Goal: Information Seeking & Learning: Learn about a topic

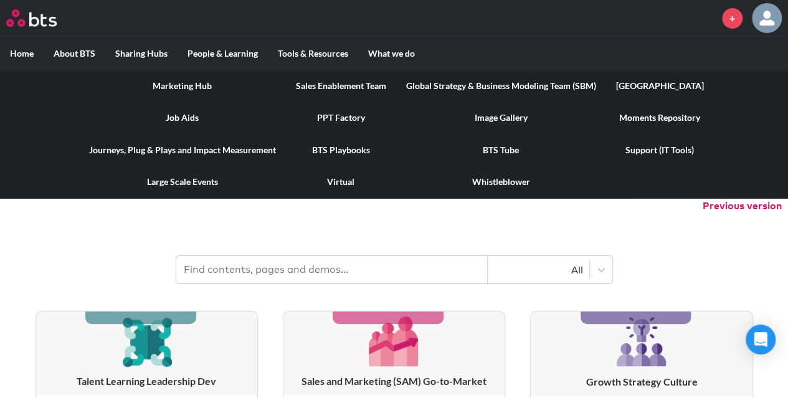
click at [629, 85] on link "[GEOGRAPHIC_DATA]" at bounding box center [660, 86] width 108 height 32
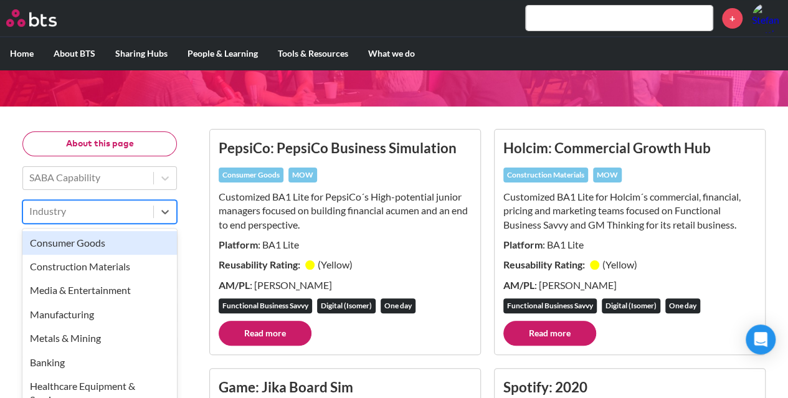
click at [122, 224] on div "option Consumer Goods focused, 1 of 23. 23 results available. Use Up and Down t…" at bounding box center [99, 212] width 155 height 24
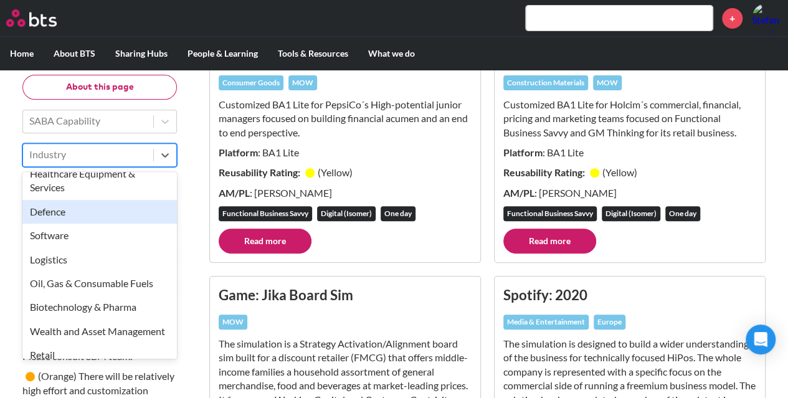
scroll to position [156, 0]
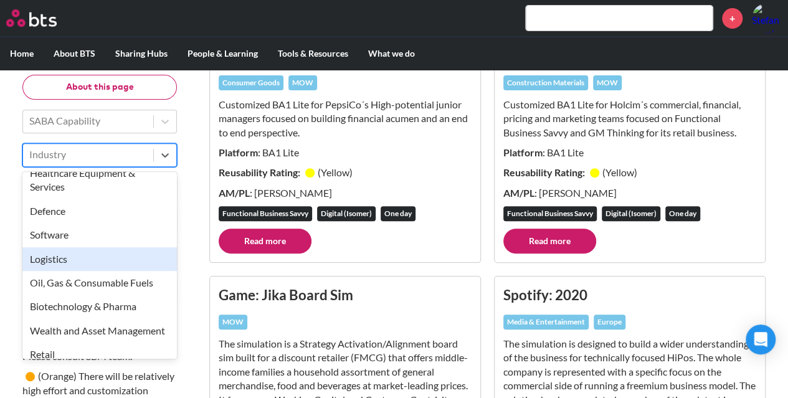
click at [100, 253] on div "Logistics" at bounding box center [99, 259] width 155 height 24
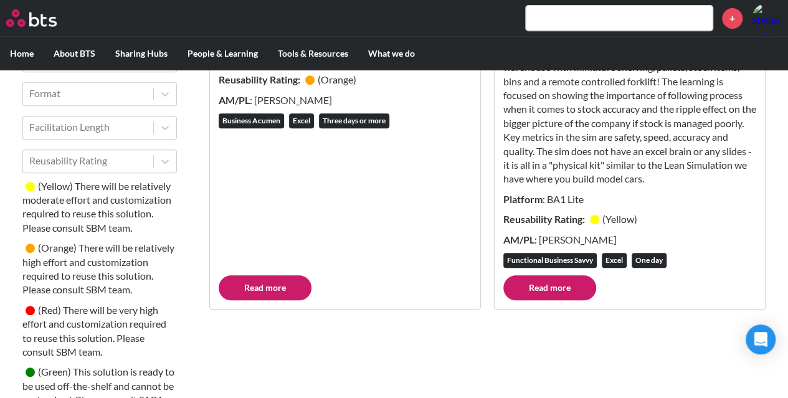
scroll to position [286, 0]
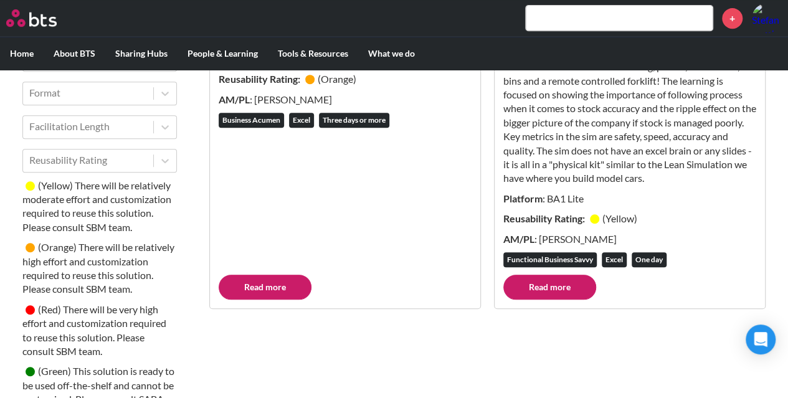
click at [541, 285] on link "Read more" at bounding box center [549, 287] width 93 height 25
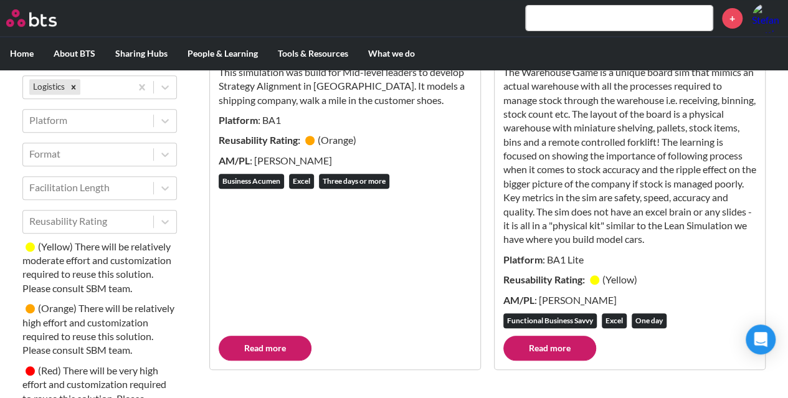
scroll to position [222, 0]
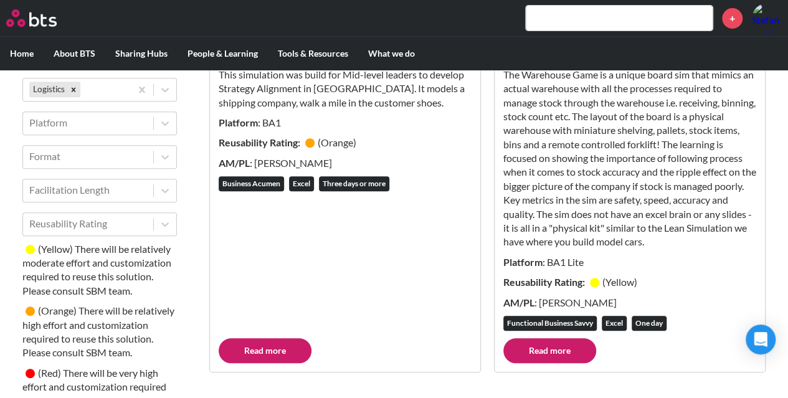
click at [277, 359] on link "Read more" at bounding box center [265, 350] width 93 height 25
